Goal: Task Accomplishment & Management: Complete application form

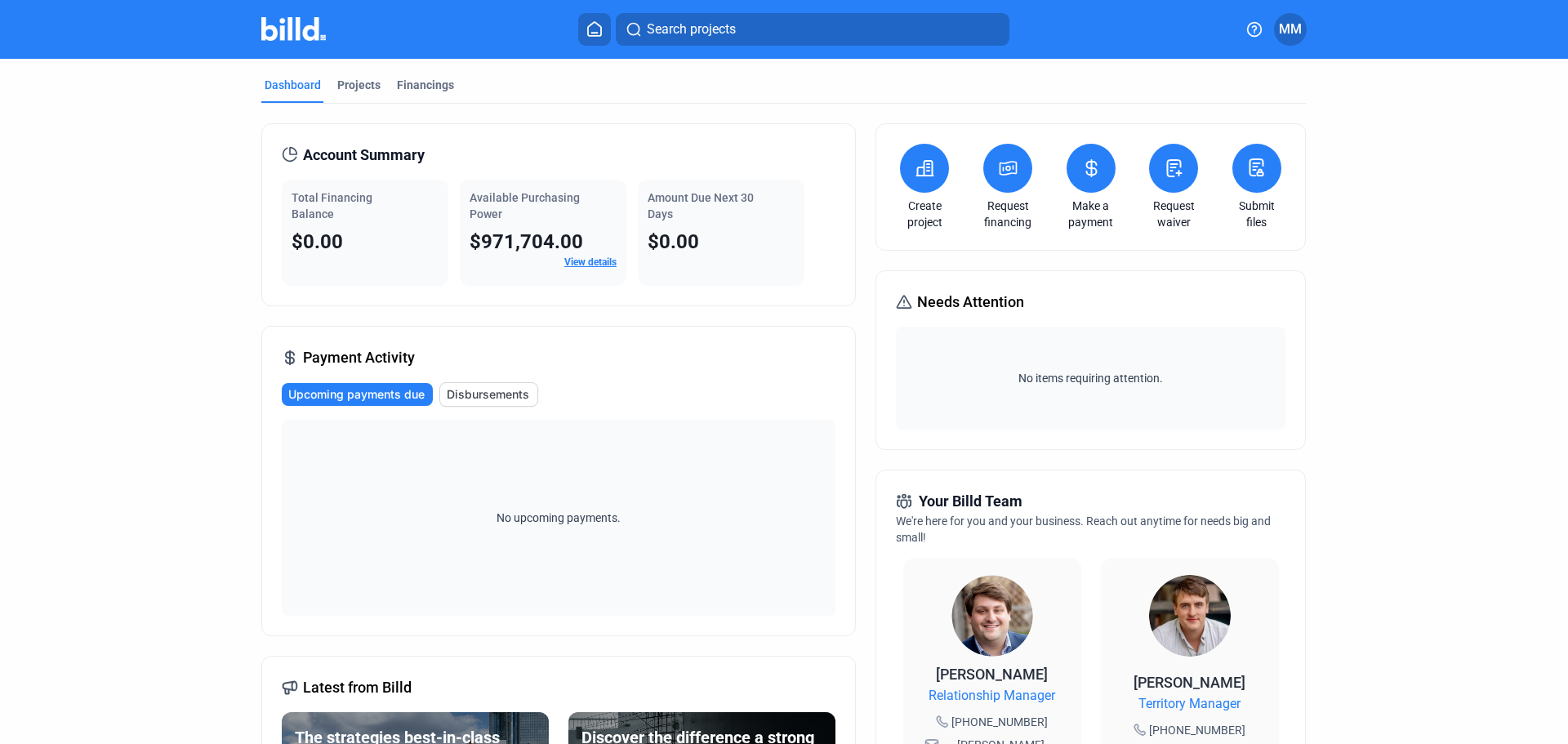
click at [1187, 202] on link "Request waiver" at bounding box center [1174, 214] width 57 height 33
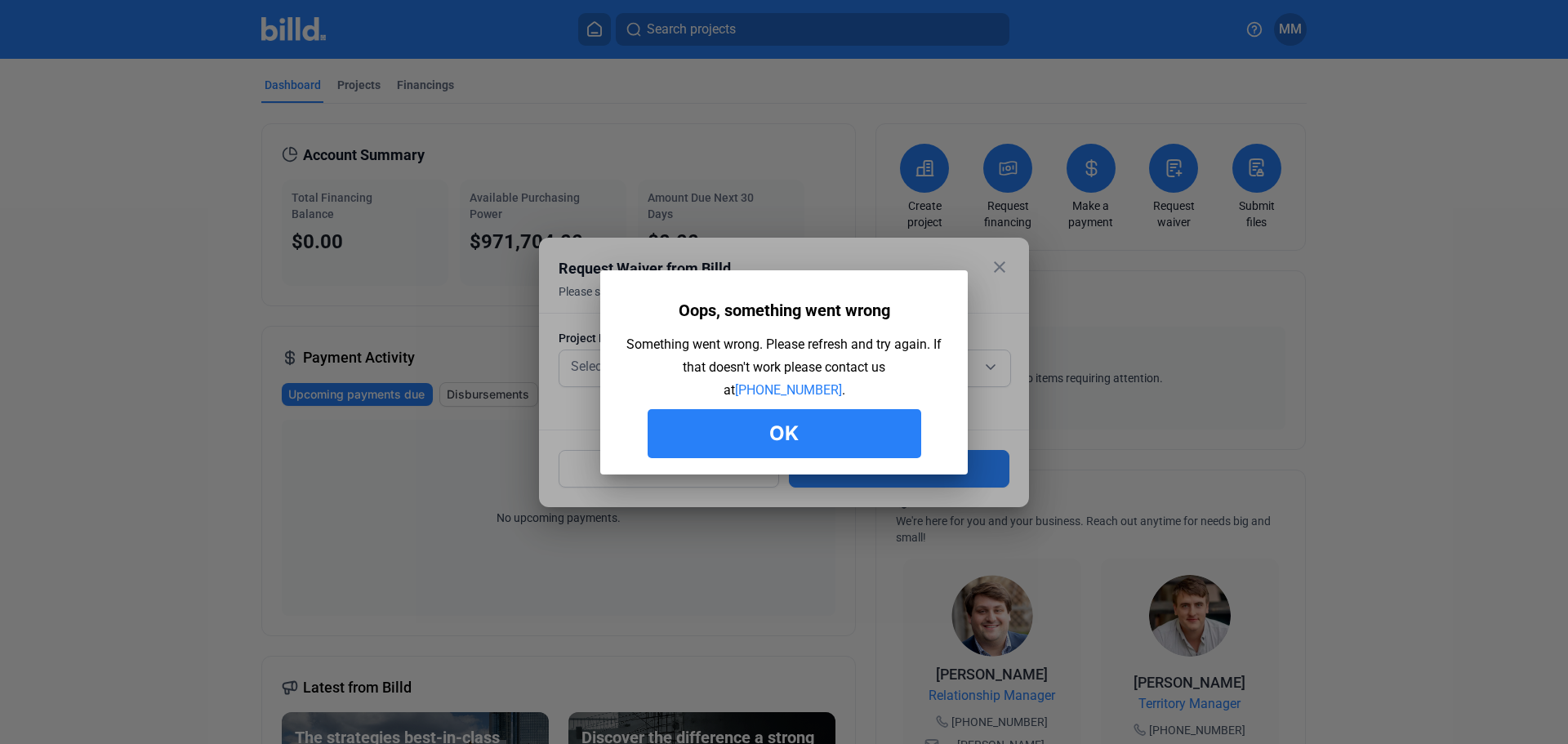
click at [796, 440] on button "Ok" at bounding box center [784, 433] width 274 height 49
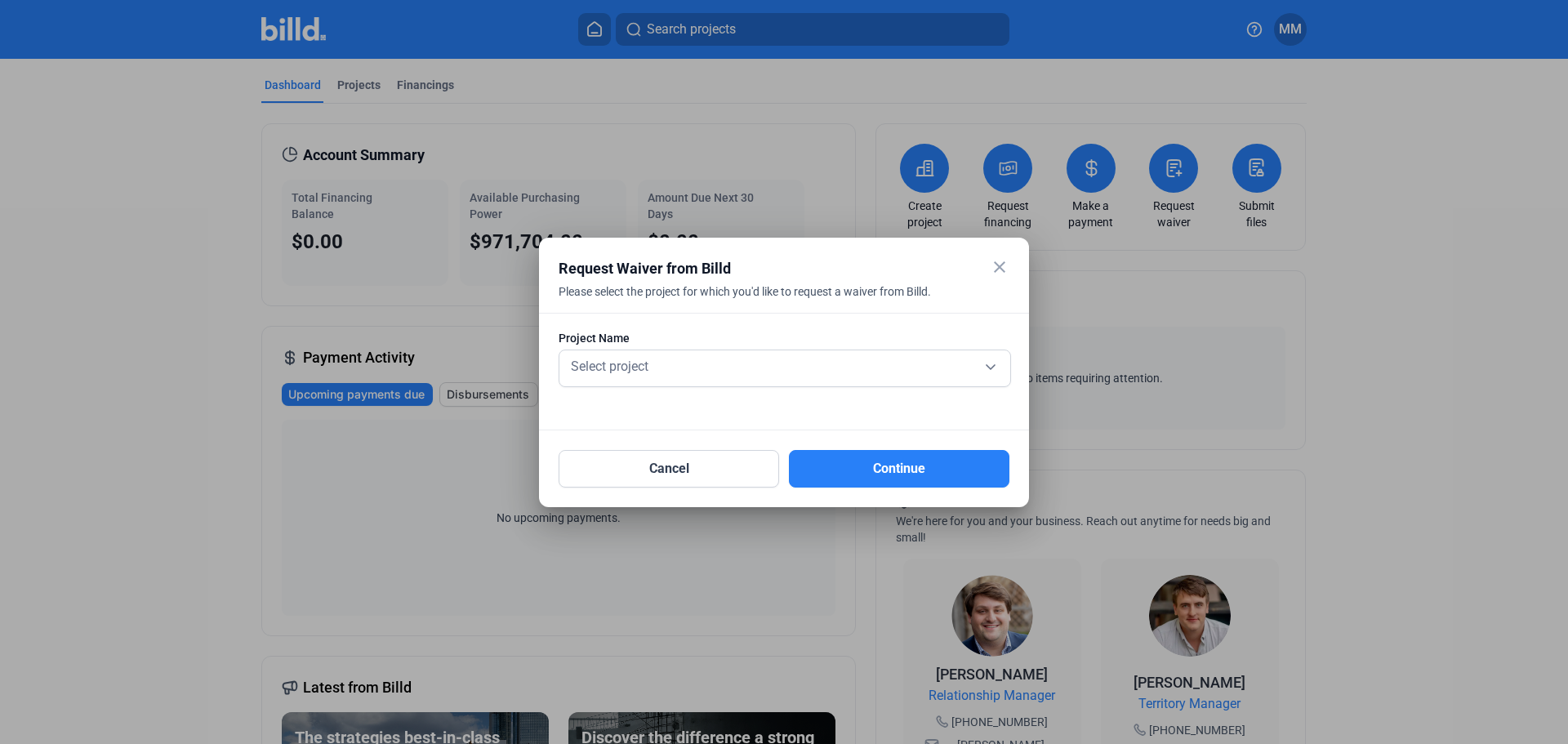
click at [1003, 269] on mat-icon "close" at bounding box center [1000, 267] width 19 height 19
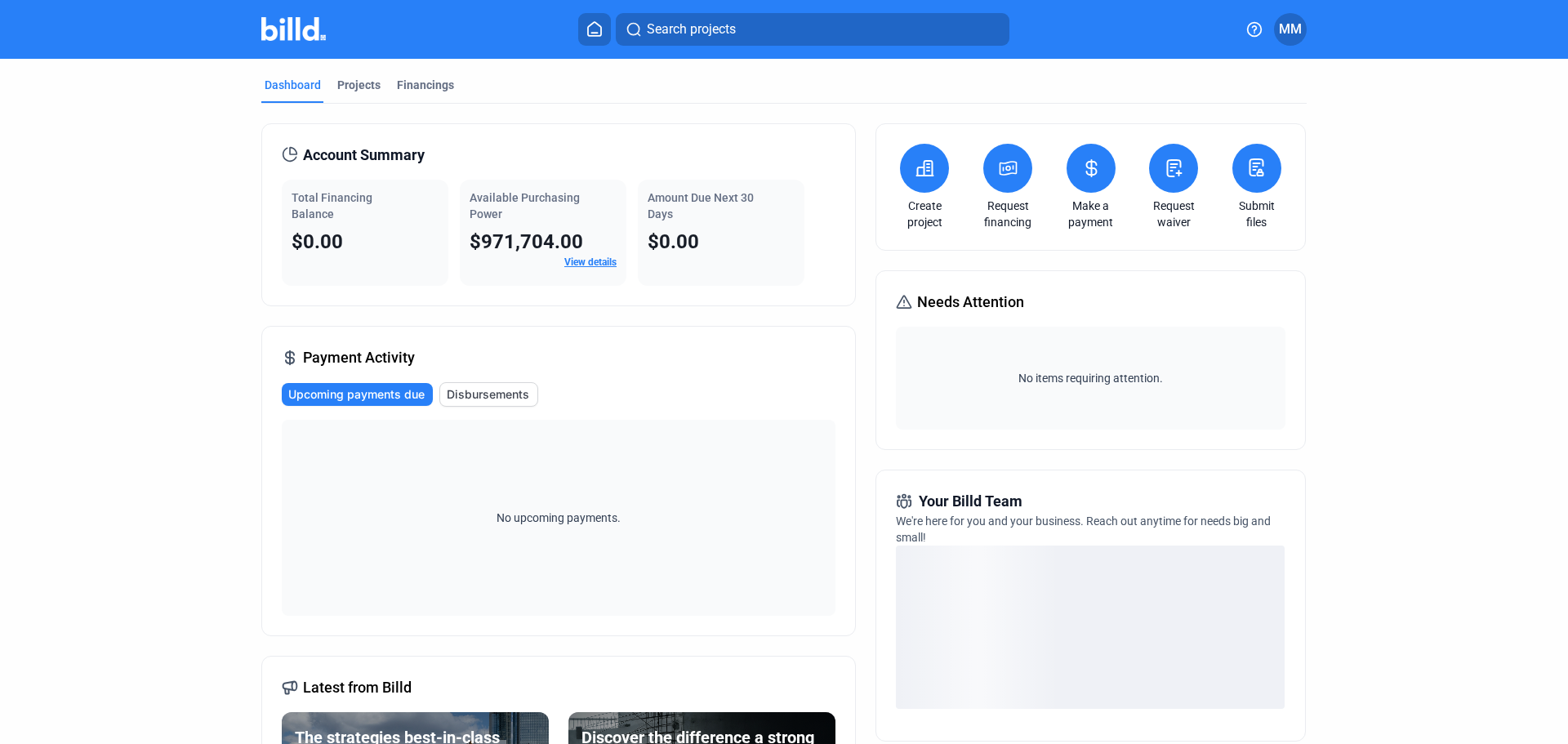
click at [1173, 177] on icon at bounding box center [1174, 168] width 20 height 19
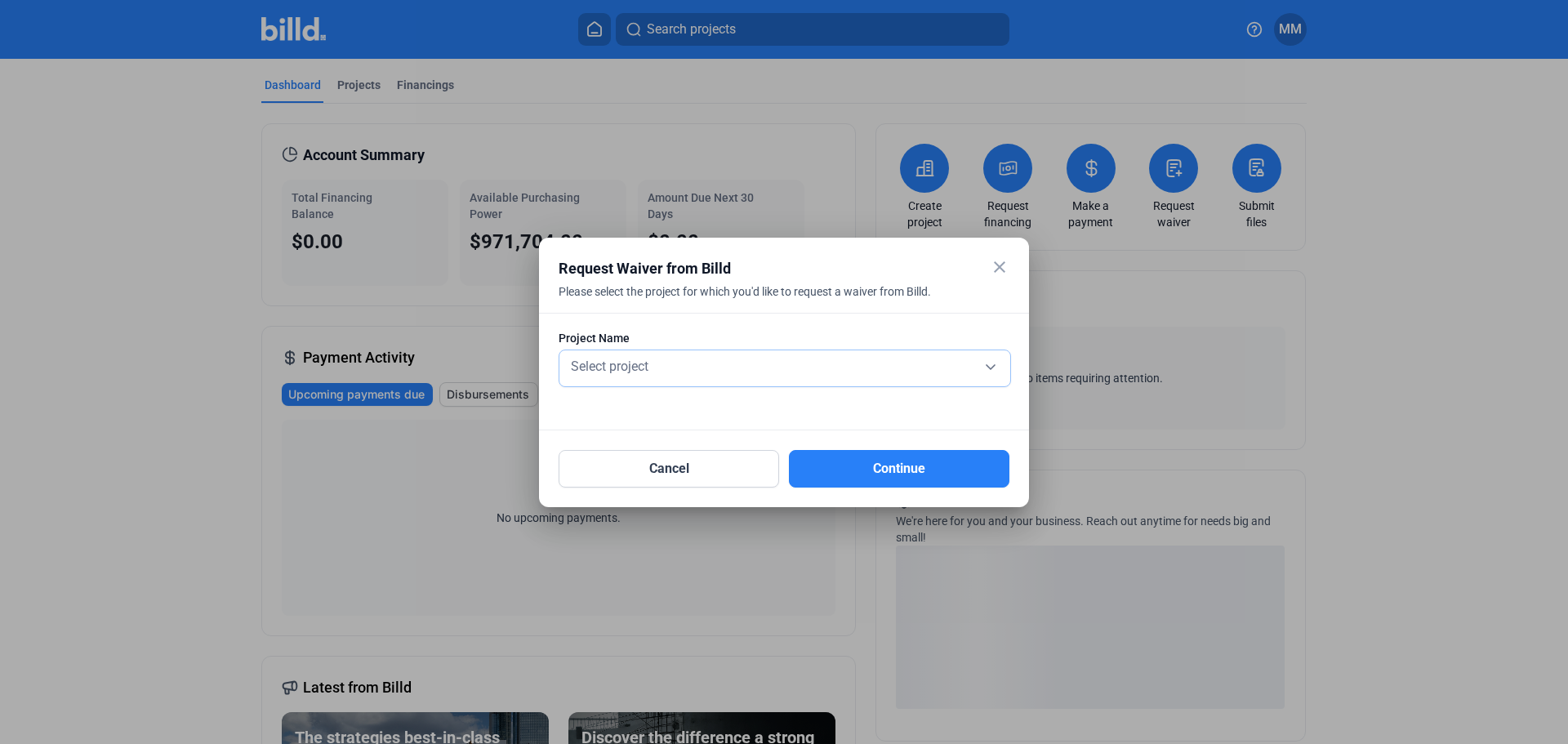
click at [757, 370] on div "Select project" at bounding box center [784, 365] width 434 height 23
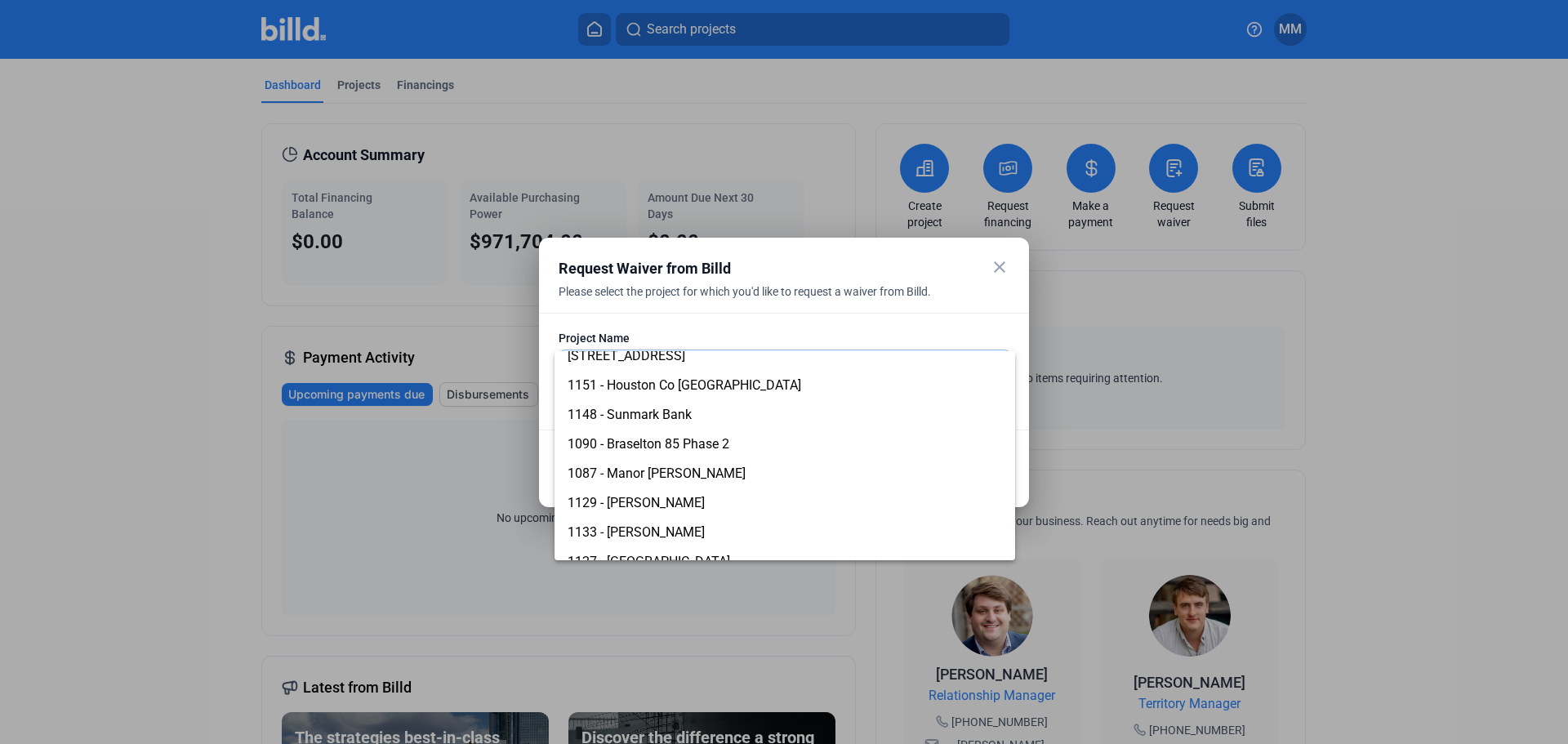
scroll to position [327, 0]
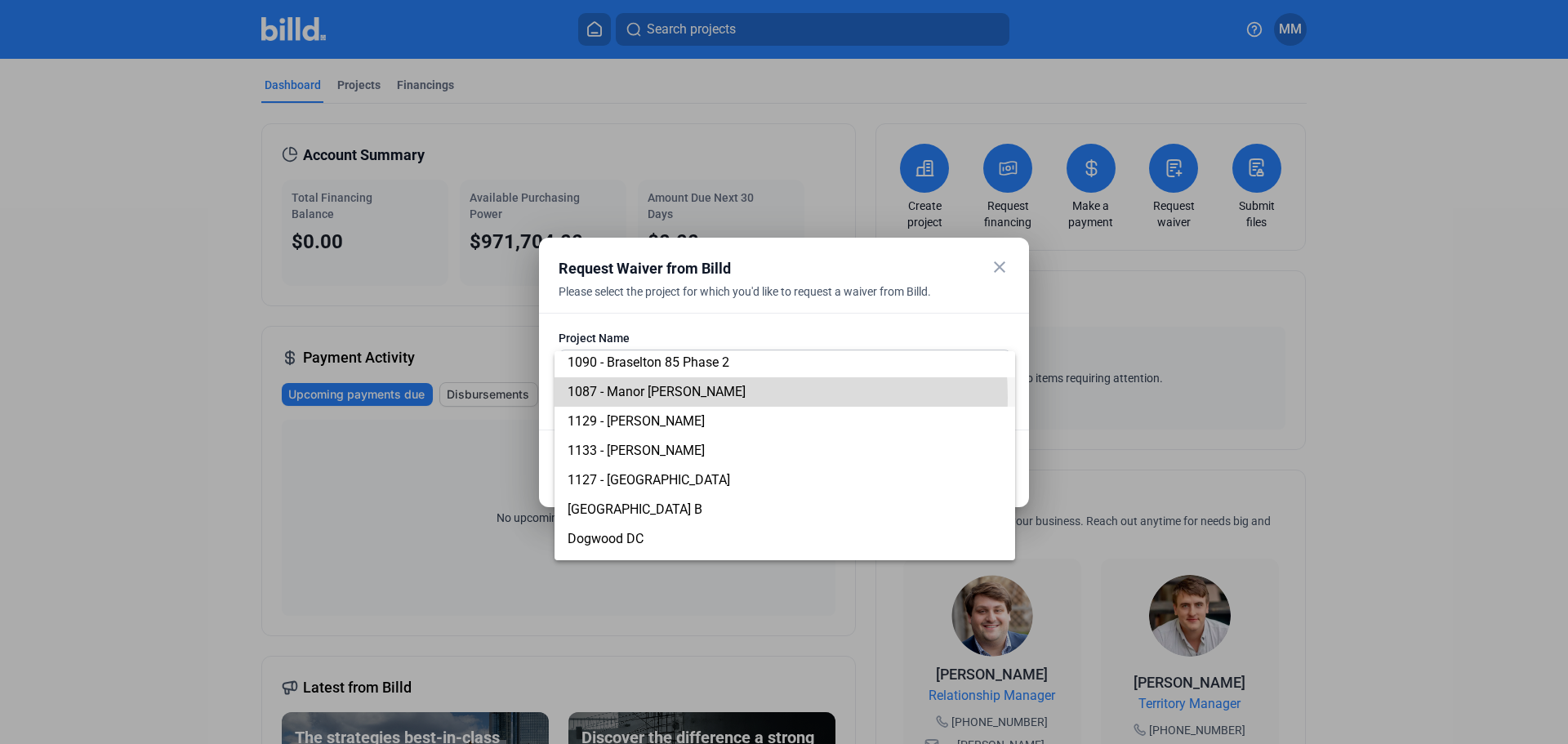
click at [685, 398] on span "1087 - Manor [PERSON_NAME]" at bounding box center [656, 391] width 178 height 15
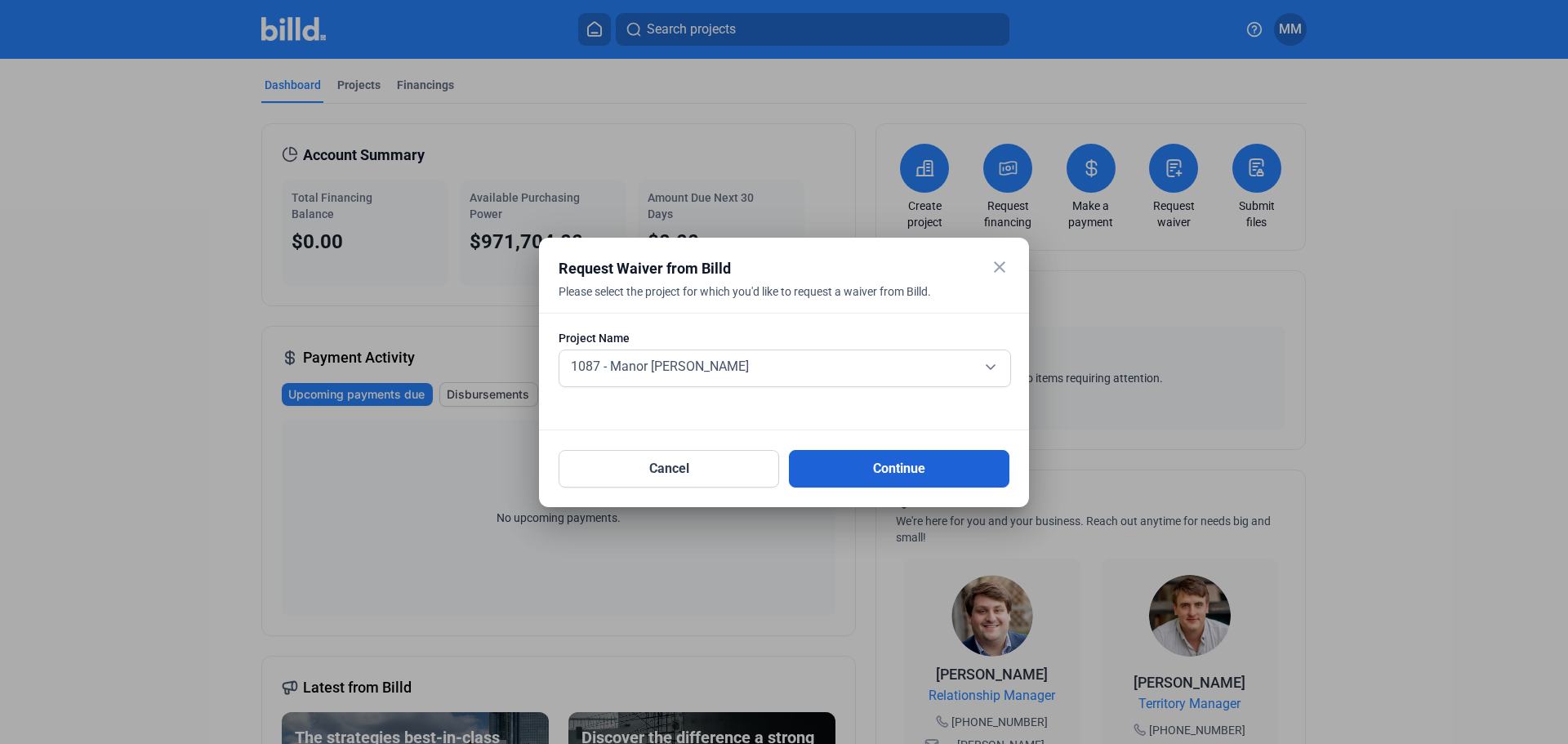
click at [906, 477] on button "Continue" at bounding box center [899, 468] width 221 height 37
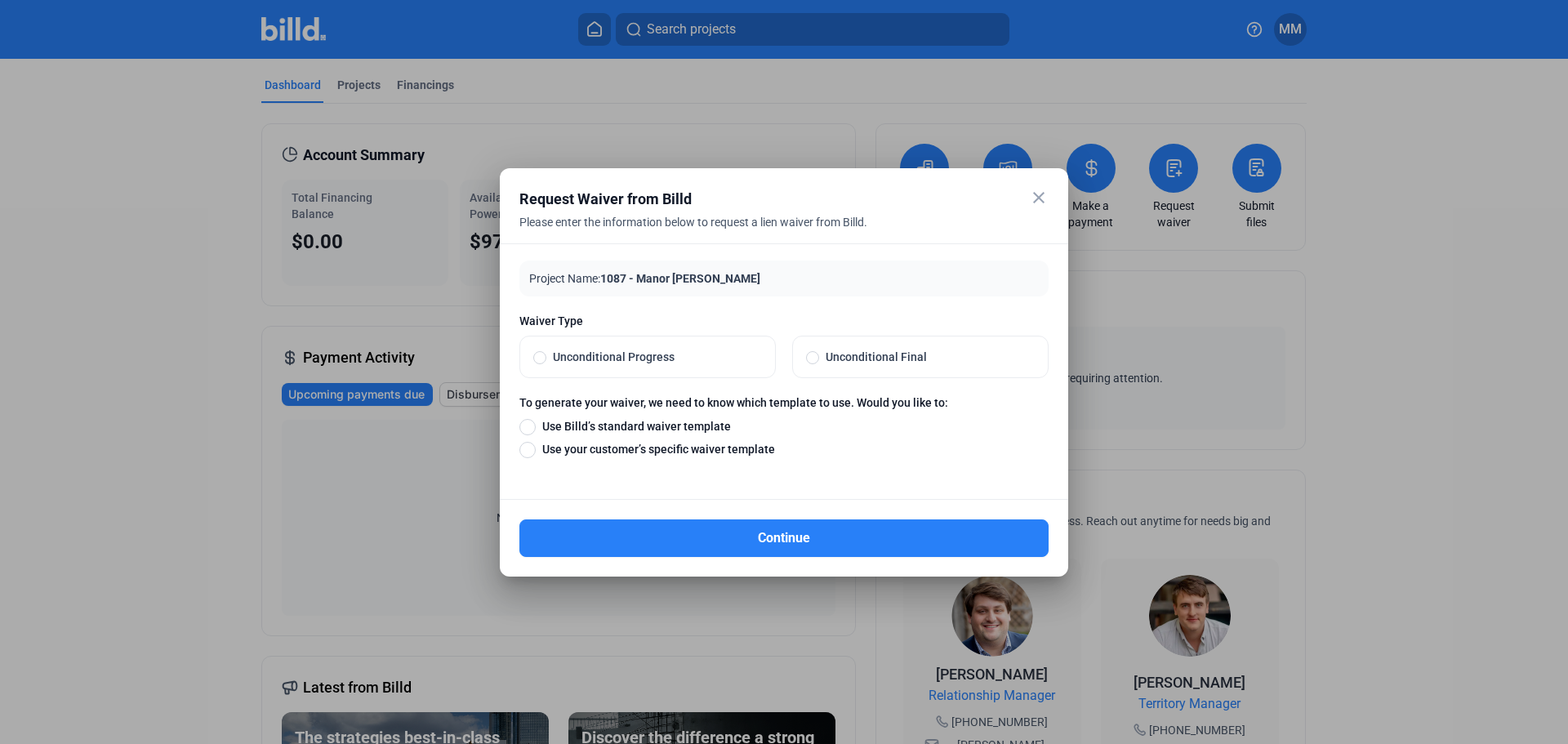
click at [728, 353] on span "Unconditional Progress" at bounding box center [653, 357] width 215 height 16
click at [546, 353] on input "Unconditional Progress" at bounding box center [541, 356] width 13 height 14
radio input "true"
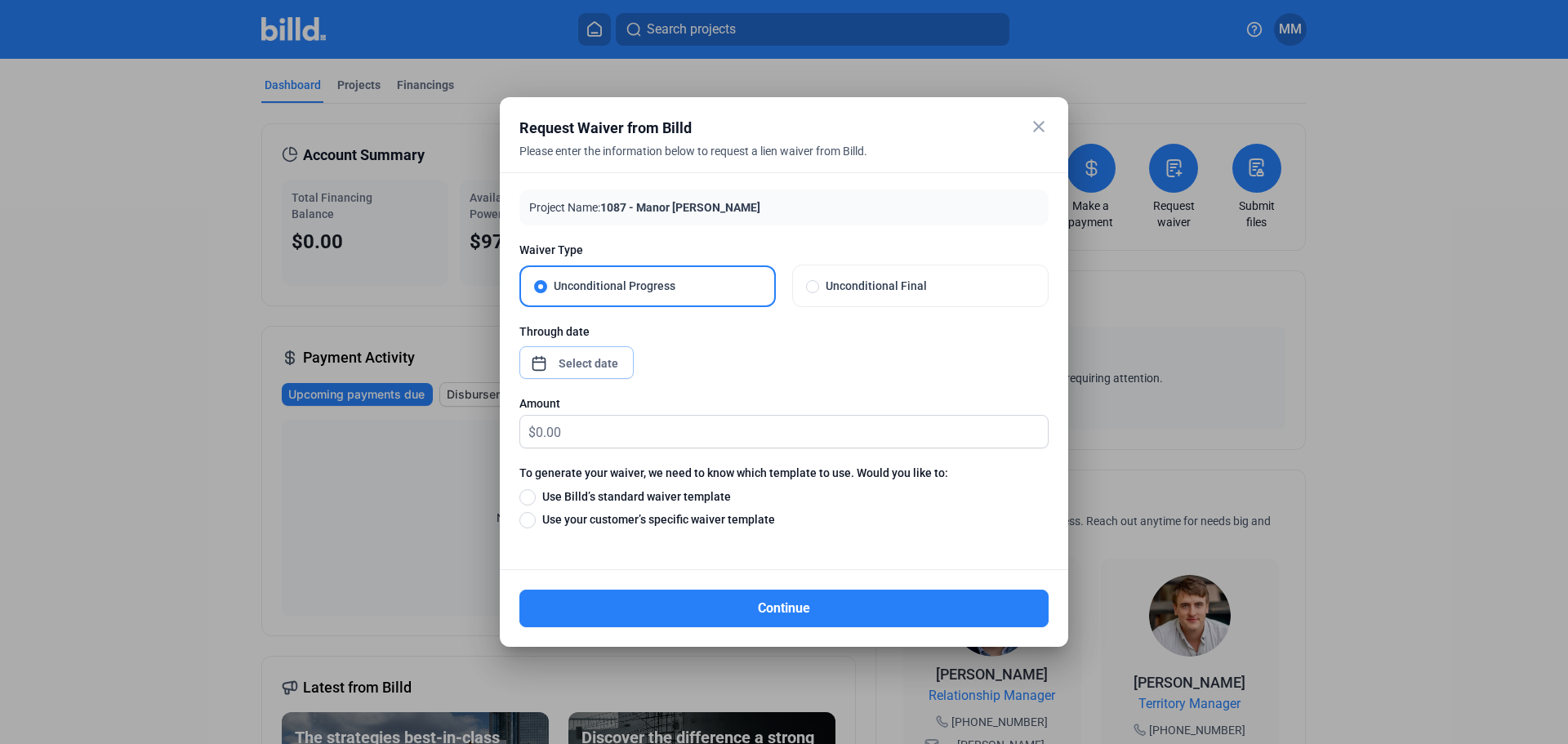
click at [607, 371] on div "close Request Waiver from Billd Please enter the information below to request a…" at bounding box center [784, 372] width 1568 height 744
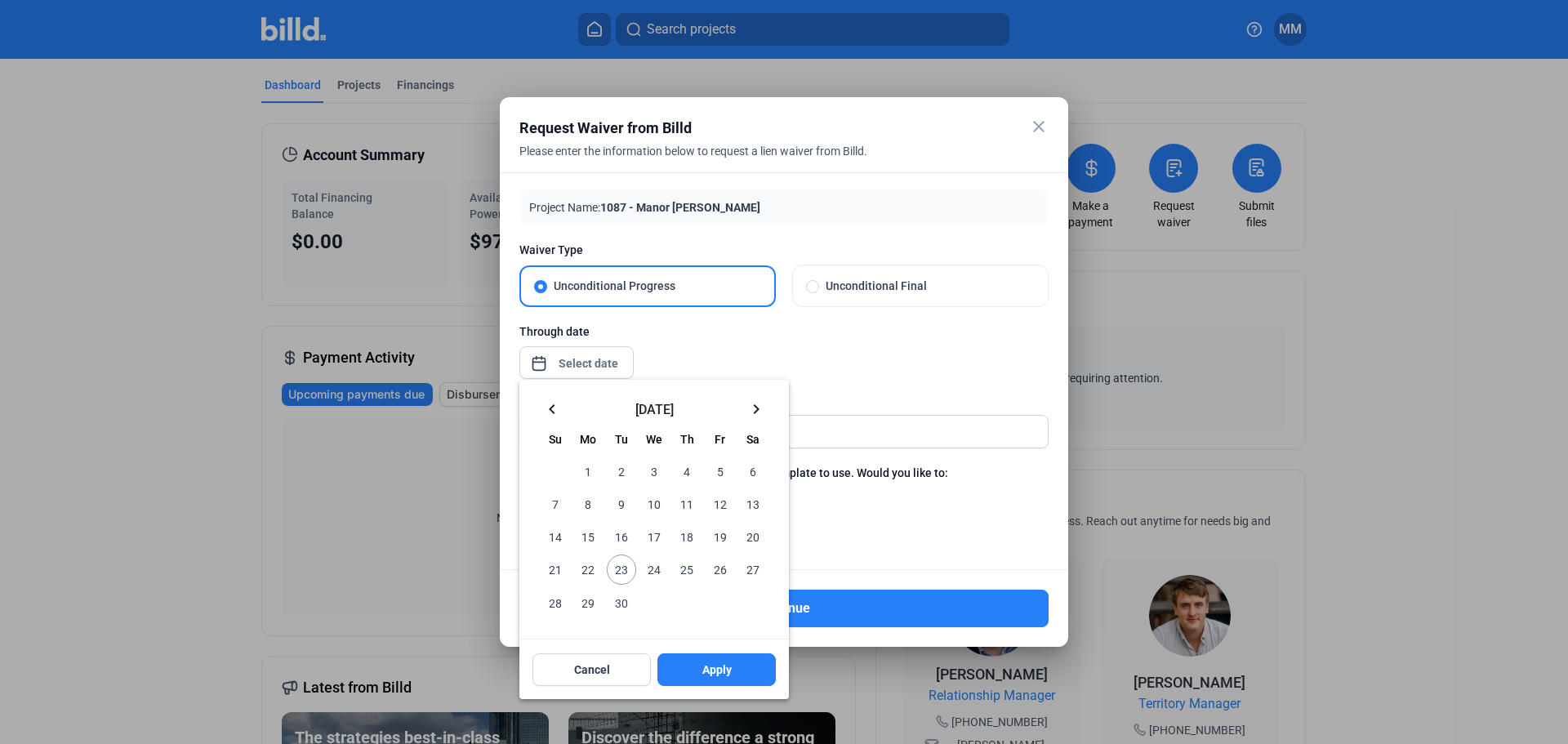
click at [545, 404] on mat-icon "keyboard_arrow_left" at bounding box center [552, 409] width 19 height 19
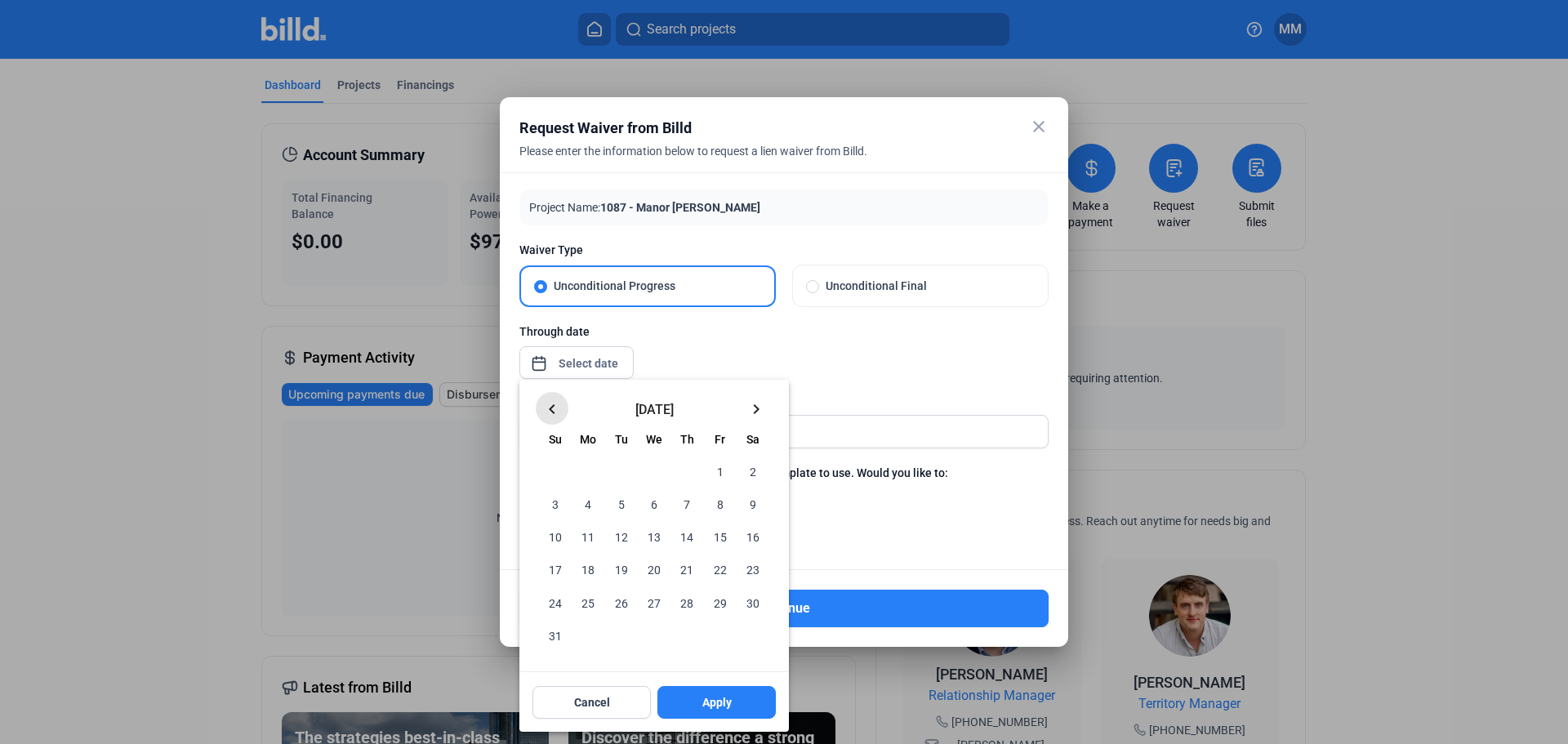
click at [545, 404] on mat-icon "keyboard_arrow_left" at bounding box center [552, 409] width 19 height 19
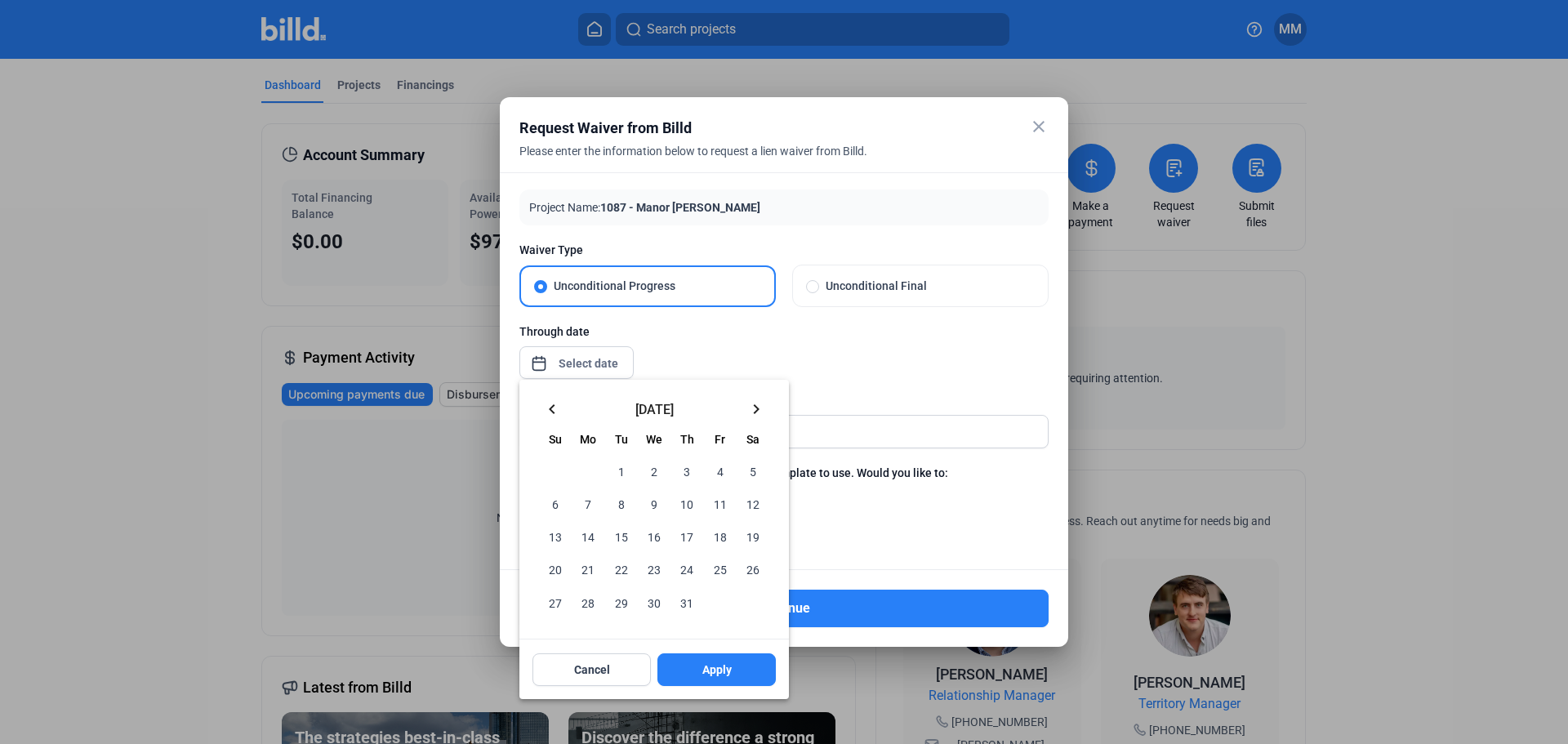
click at [545, 404] on mat-icon "keyboard_arrow_left" at bounding box center [552, 409] width 19 height 19
click at [584, 611] on span "30" at bounding box center [587, 602] width 30 height 30
click at [755, 687] on div "Cancel Apply" at bounding box center [654, 668] width 270 height 58
click at [741, 671] on button "Apply" at bounding box center [717, 669] width 119 height 33
type input "[DATE]"
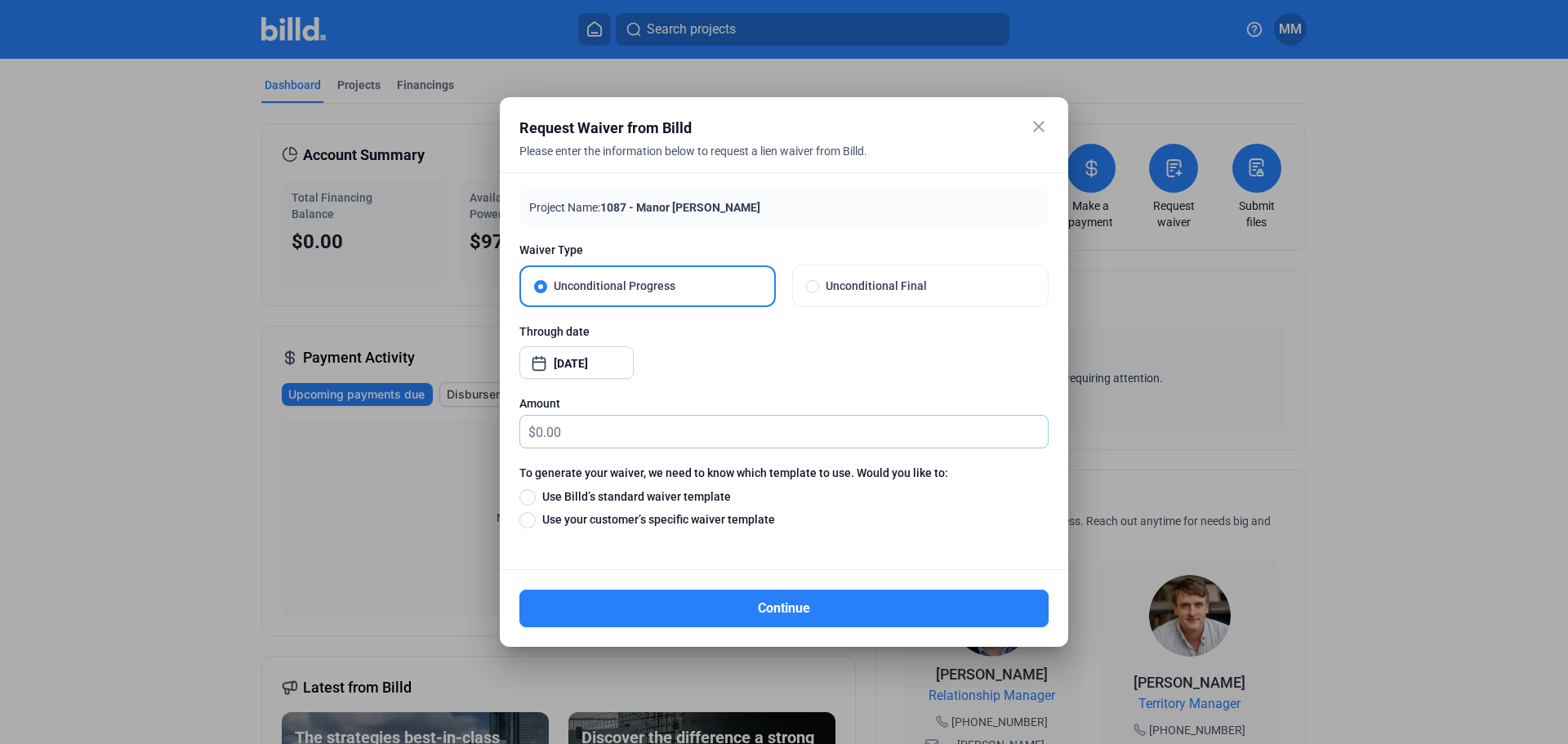
click at [621, 429] on input "text" at bounding box center [791, 431] width 512 height 32
type input "0.00"
click at [669, 514] on span "Use your customer’s specific waiver template" at bounding box center [655, 518] width 239 height 16
click at [536, 514] on input "Use your customer’s specific waiver template" at bounding box center [527, 519] width 16 height 18
radio input "true"
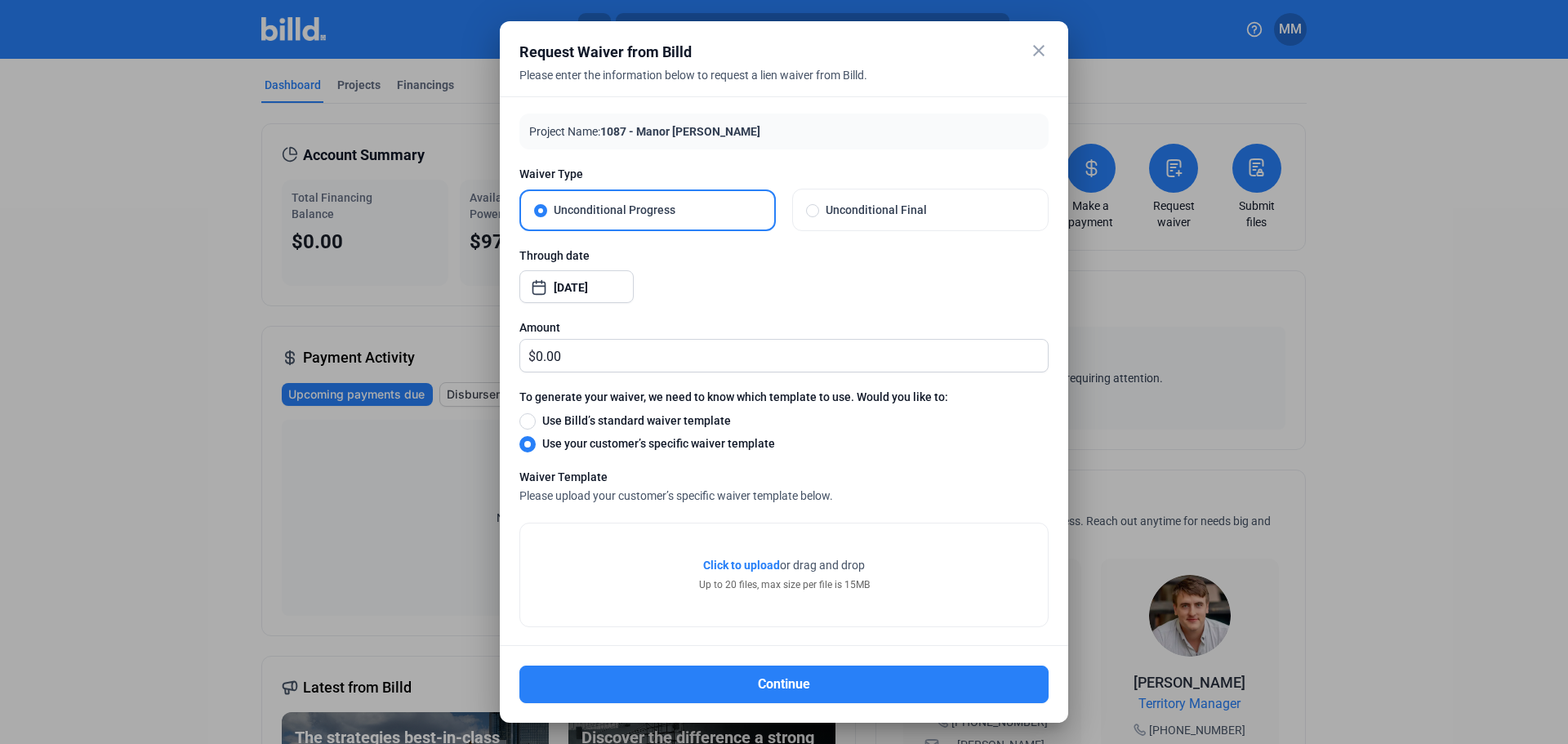
click at [729, 568] on span "Click to upload" at bounding box center [741, 565] width 77 height 13
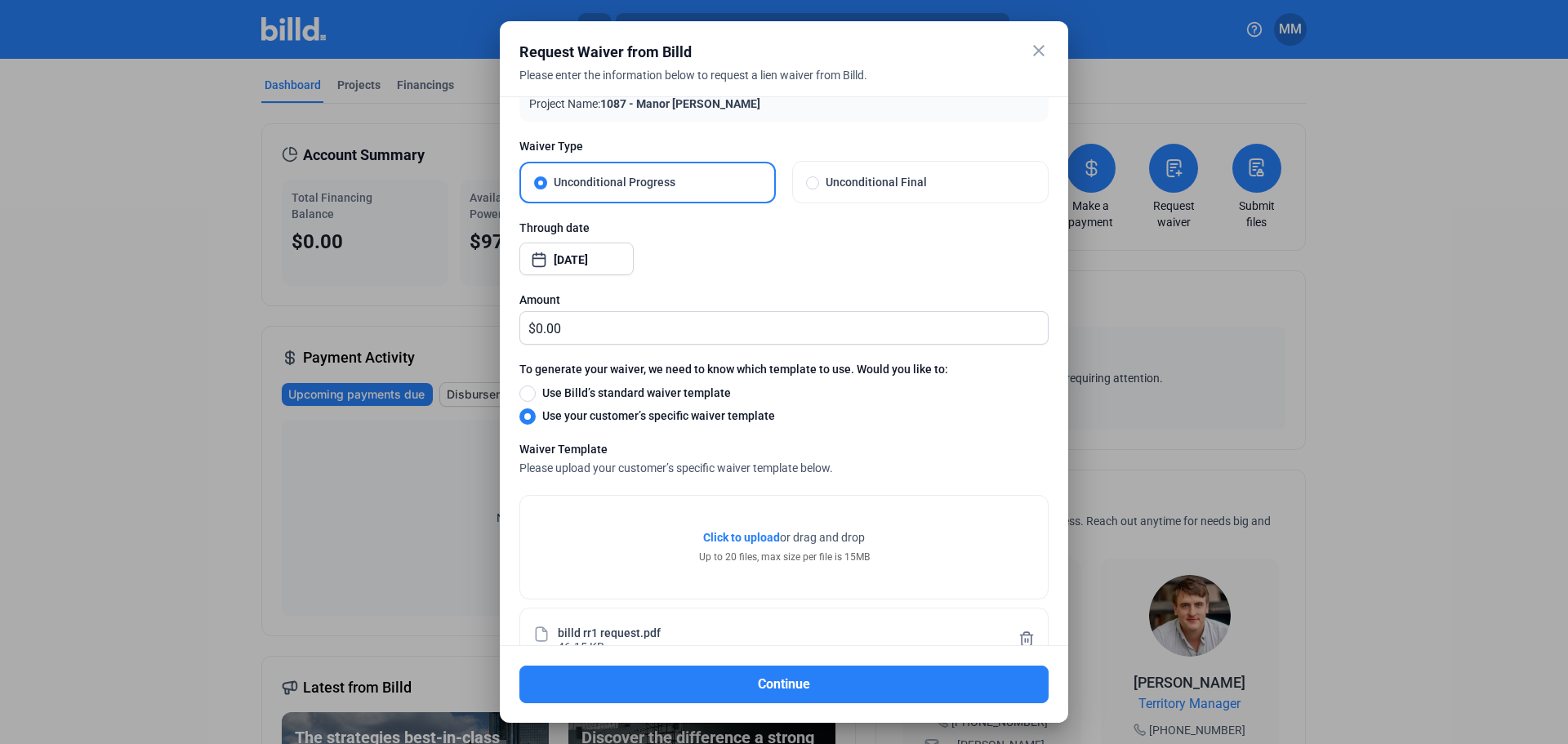
scroll to position [75, 0]
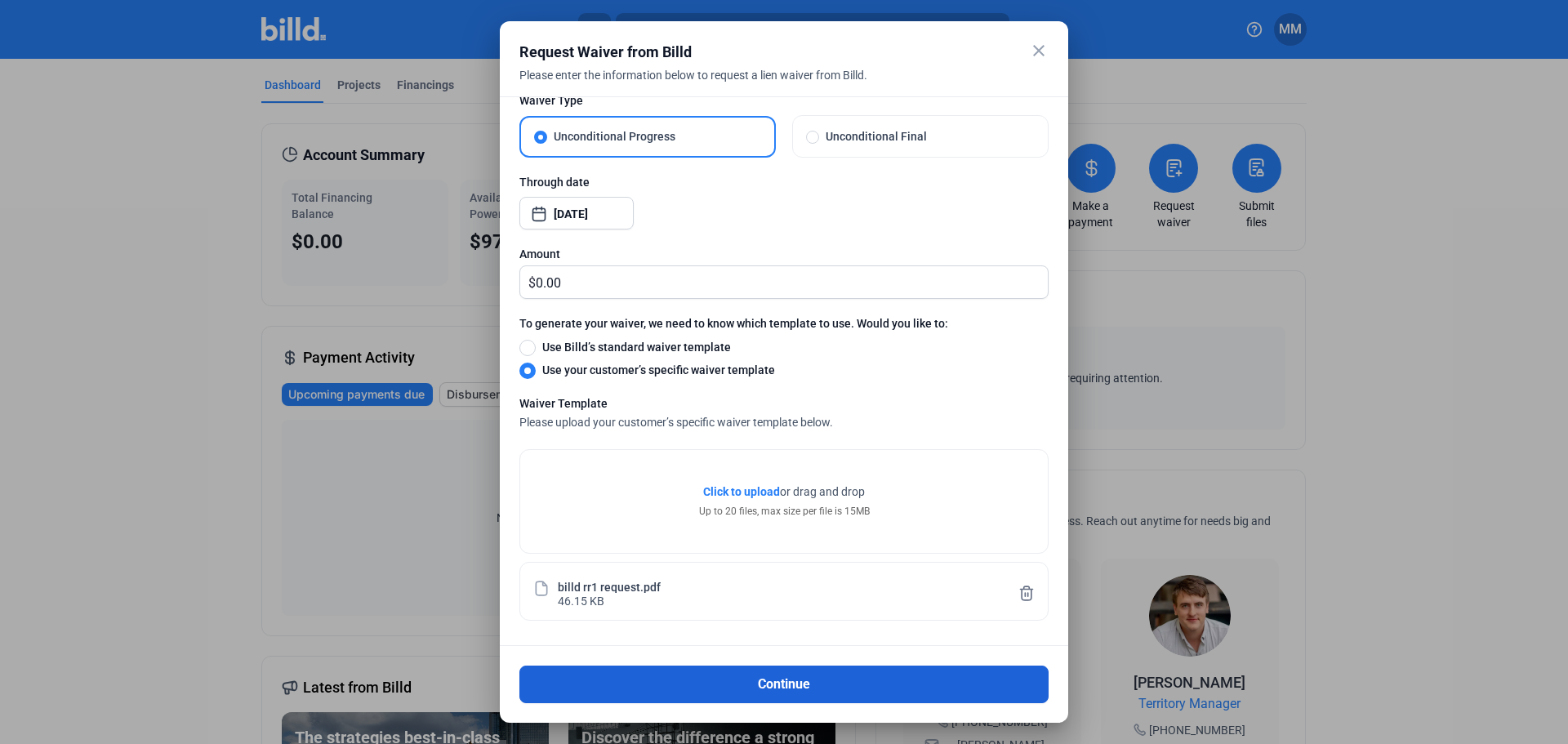
click at [740, 686] on button "Continue" at bounding box center [784, 684] width 529 height 37
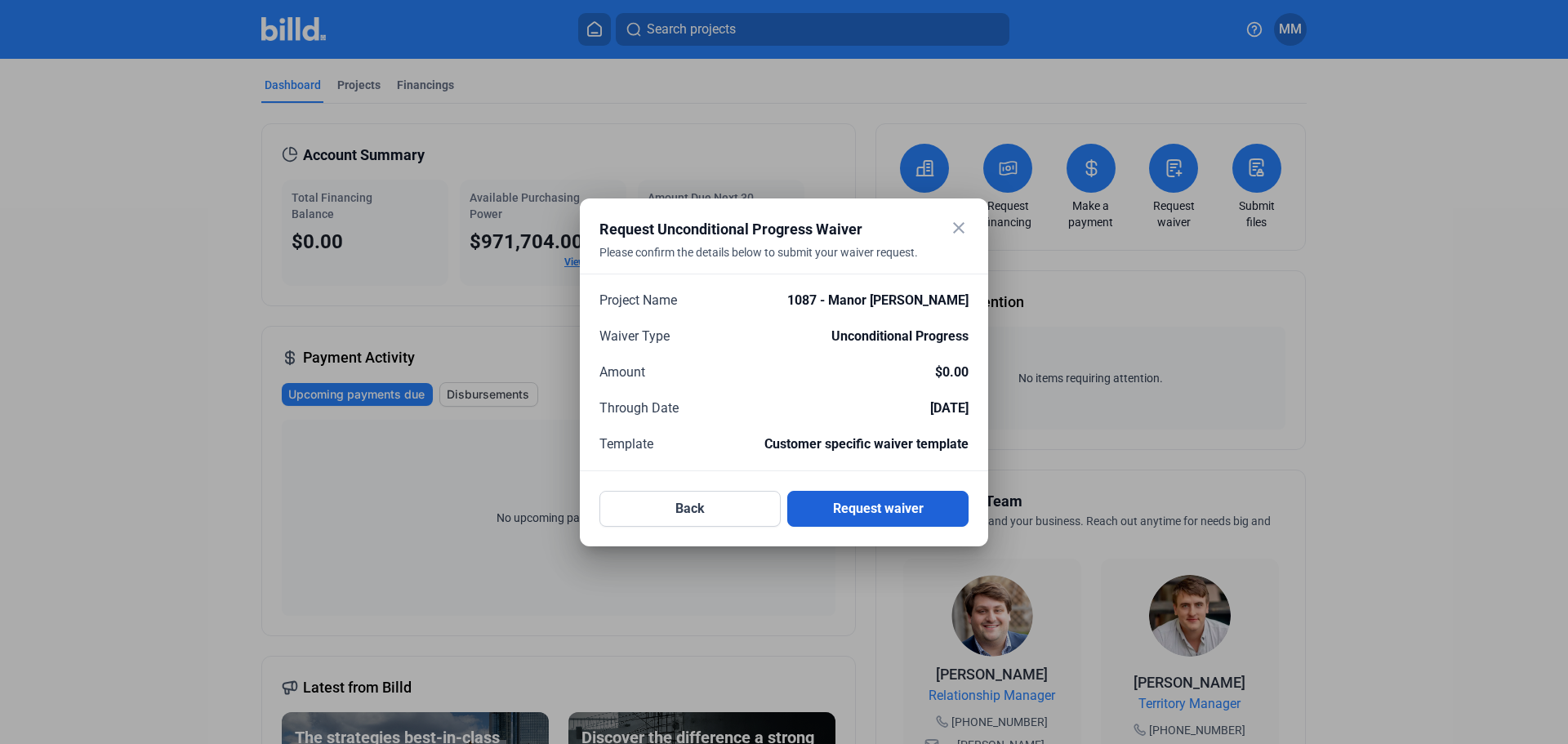
click at [900, 506] on button "Request waiver" at bounding box center [878, 509] width 182 height 36
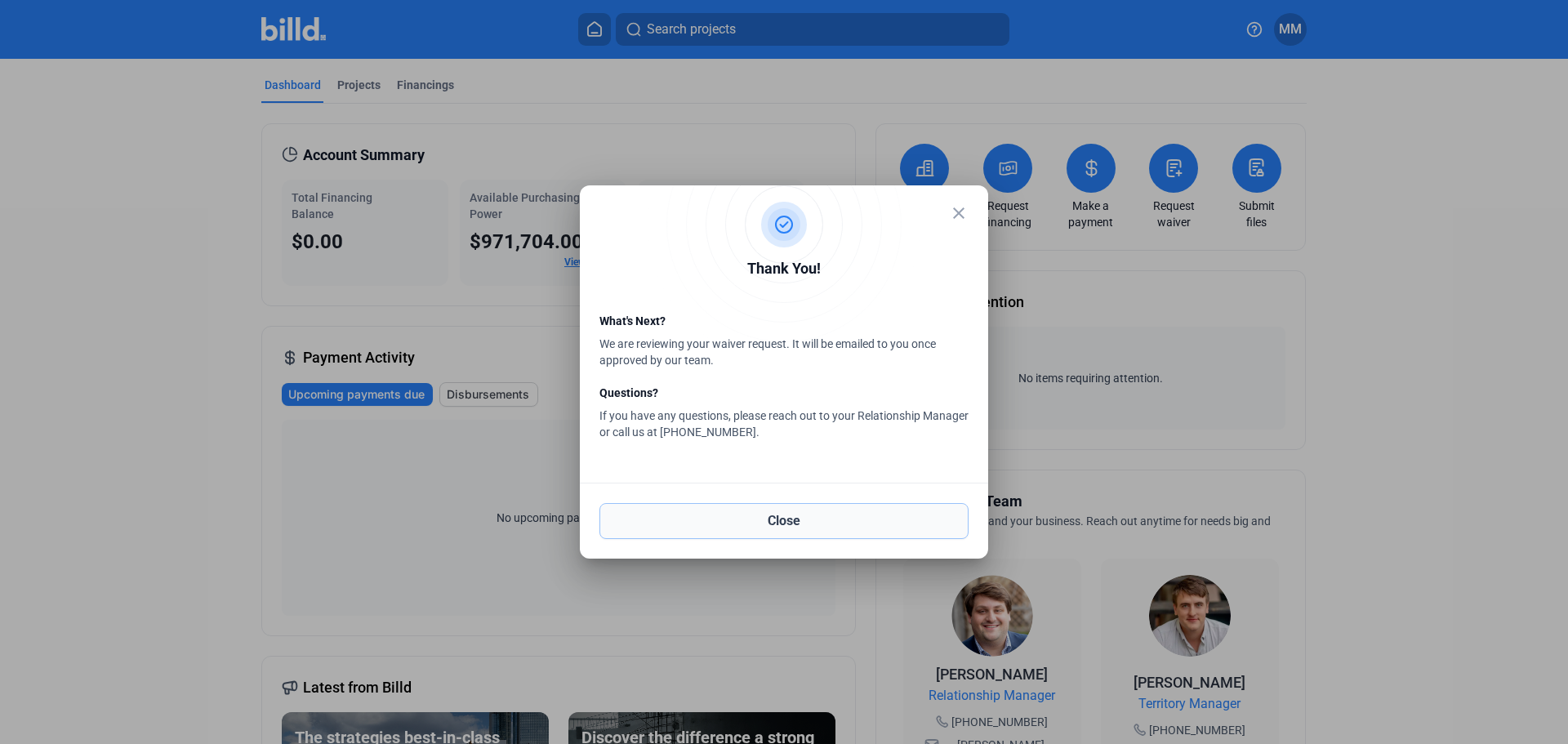
click at [828, 525] on button "Close" at bounding box center [784, 521] width 369 height 36
